Goal: Task Accomplishment & Management: Use online tool/utility

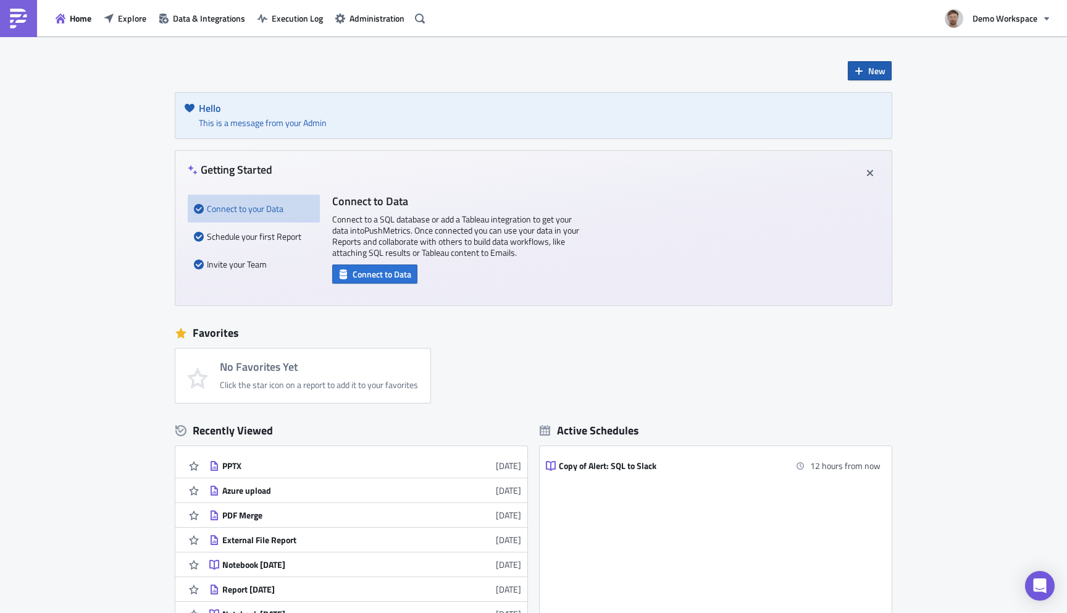
click at [881, 78] on button "New" at bounding box center [870, 70] width 44 height 19
click at [875, 105] on div "Report" at bounding box center [911, 102] width 82 height 12
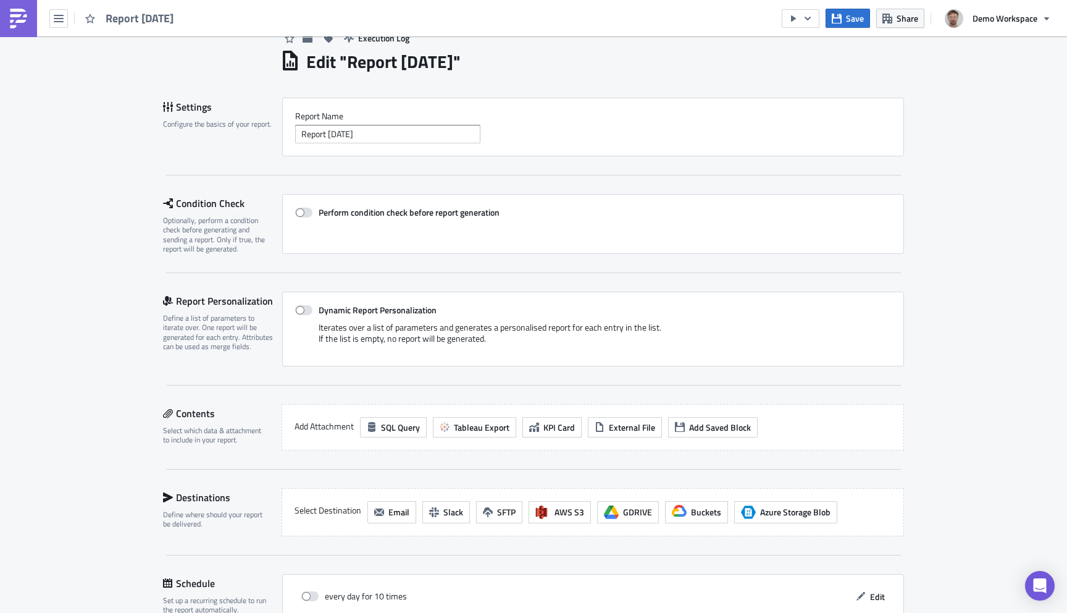
scroll to position [43, 0]
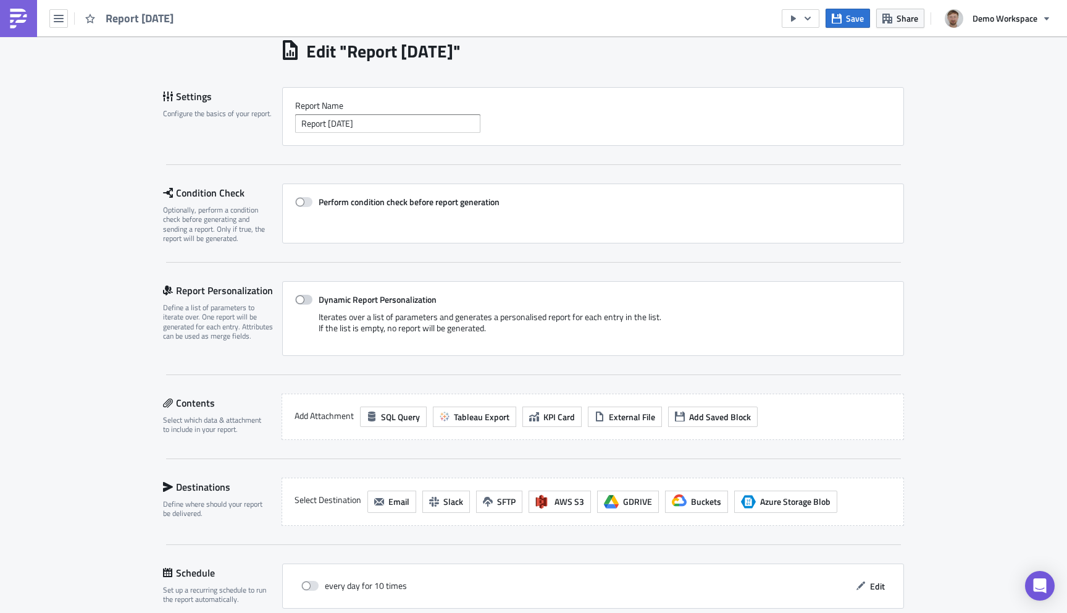
click at [307, 301] on span at bounding box center [303, 300] width 17 height 10
click at [306, 301] on input "Dynamic Report Personalization" at bounding box center [302, 300] width 8 height 8
checkbox input "true"
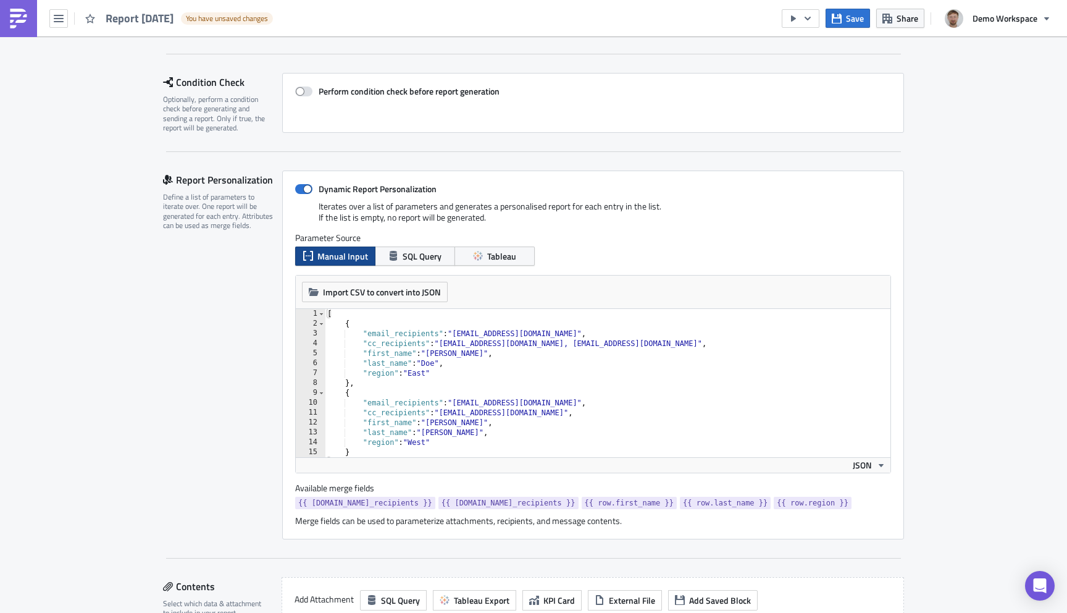
scroll to position [148, 0]
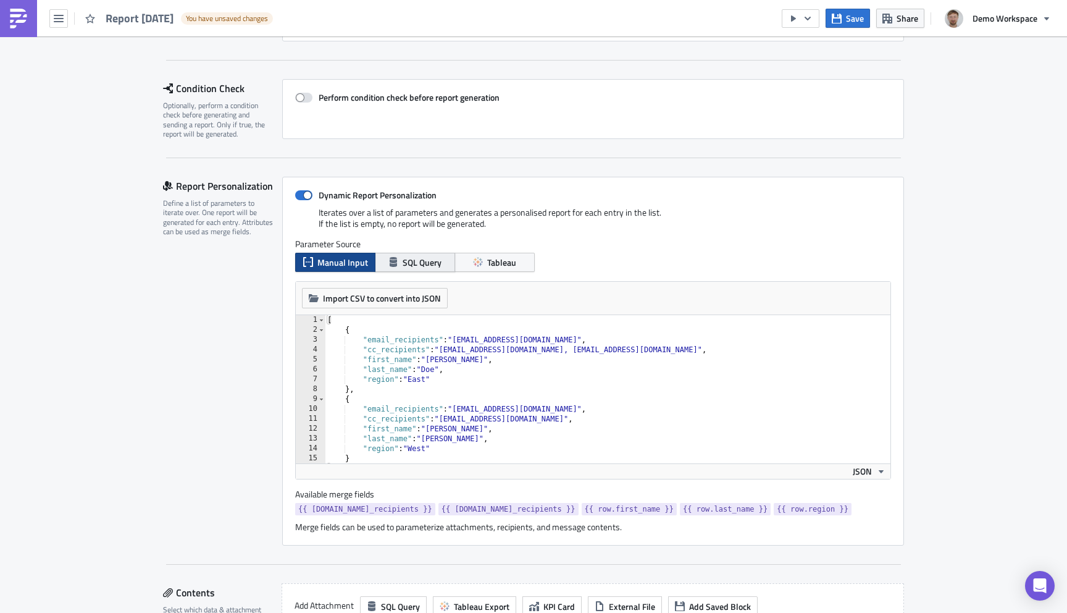
click at [422, 259] on span "SQL Query" at bounding box center [422, 262] width 39 height 13
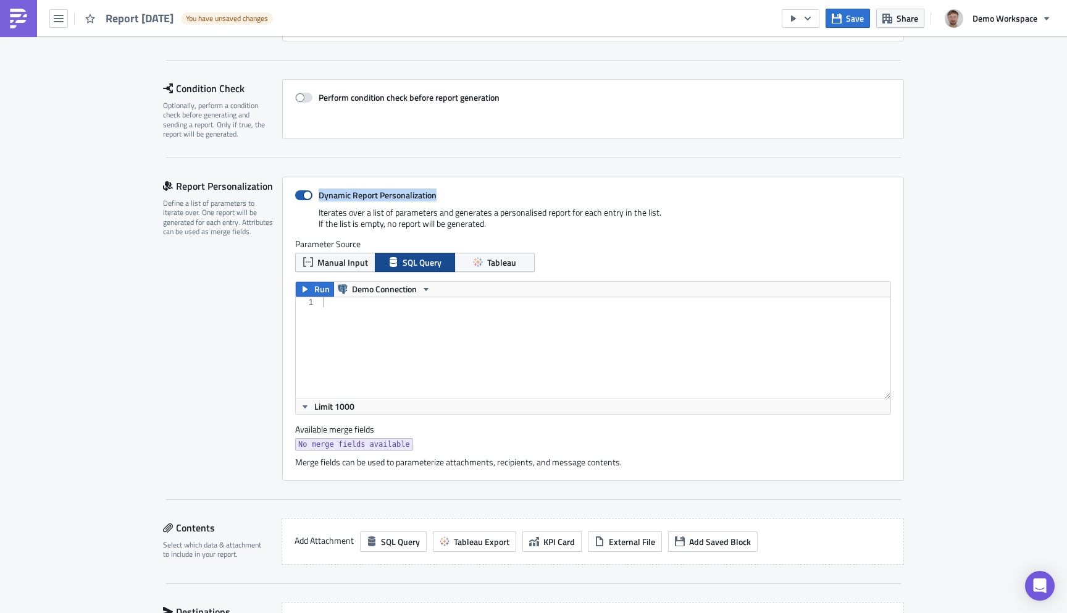
drag, startPoint x: 444, startPoint y: 198, endPoint x: 321, endPoint y: 197, distance: 123.5
click at [321, 197] on label "Dynamic Report Personalization" at bounding box center [593, 195] width 596 height 11
copy strong "Dynamic Report Personalization"
click at [920, 146] on div "Execution Log Edit " Report [DATE] " Draft Settings Configure the basics of you…" at bounding box center [533, 384] width 1067 height 990
